Goal: Register for event/course

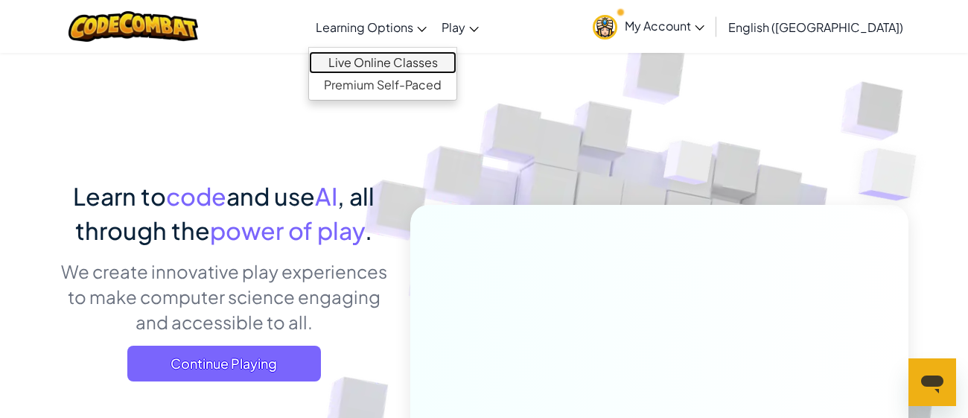
click at [456, 66] on link "Live Online Classes" at bounding box center [382, 62] width 147 height 22
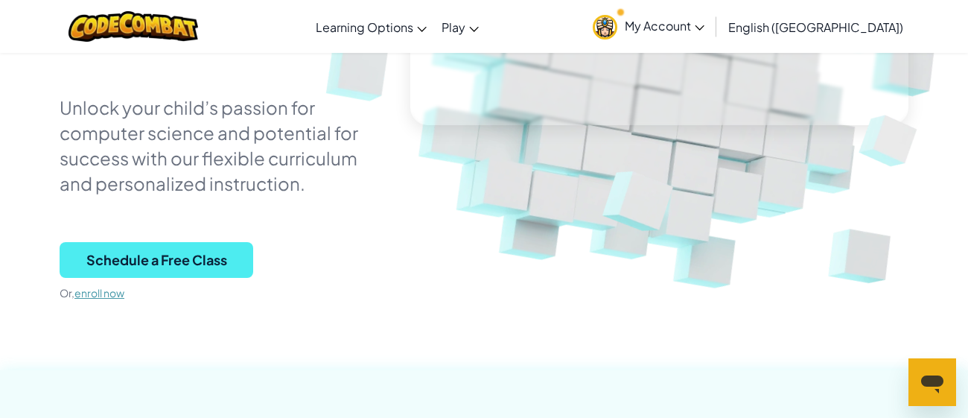
scroll to position [312, 0]
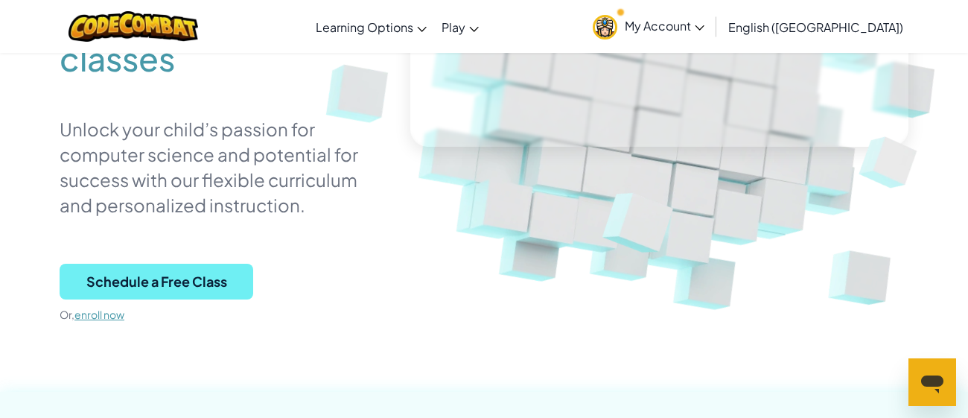
click at [232, 275] on span "Schedule a Free Class" at bounding box center [157, 282] width 194 height 36
